Goal: Find specific page/section: Find specific page/section

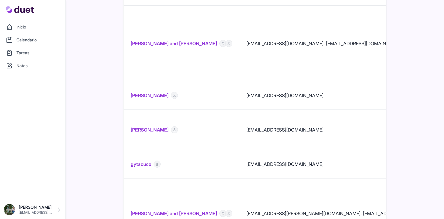
scroll to position [318, 0]
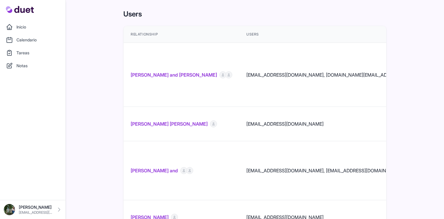
click at [183, 71] on link "Everett Taylor and Jules Flaker" at bounding box center [174, 74] width 86 height 7
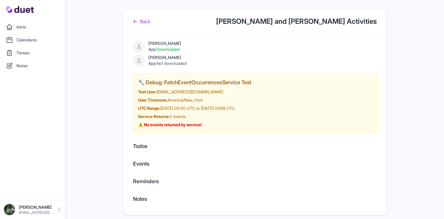
click at [143, 18] on link "Back" at bounding box center [141, 21] width 17 height 7
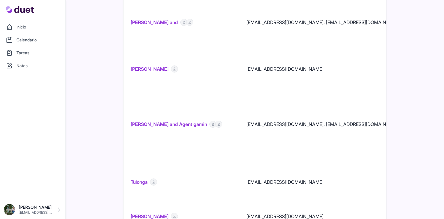
scroll to position [209, 0]
